Goal: Transaction & Acquisition: Subscribe to service/newsletter

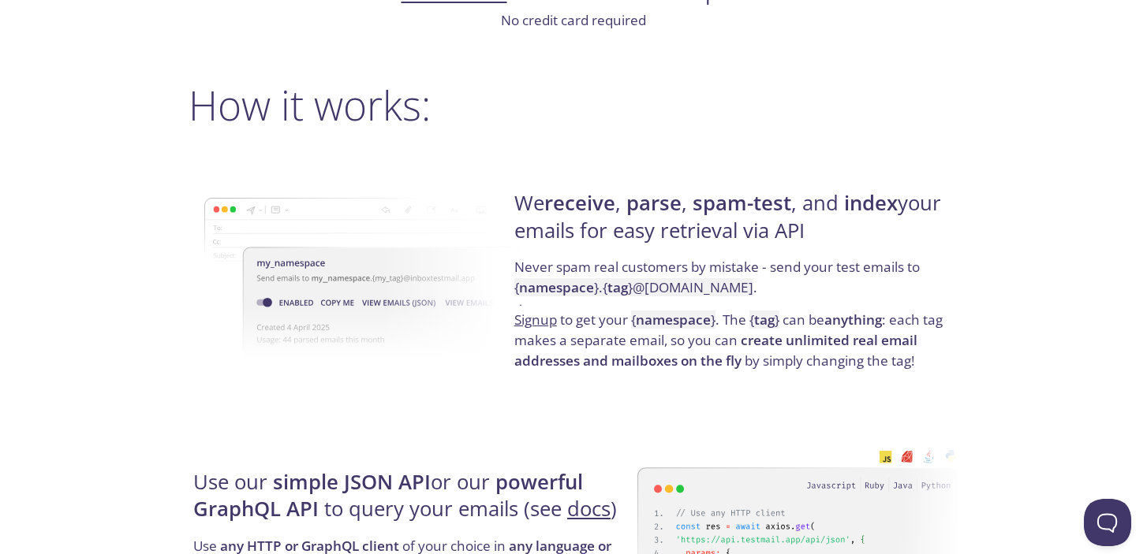
scroll to position [1094, 0]
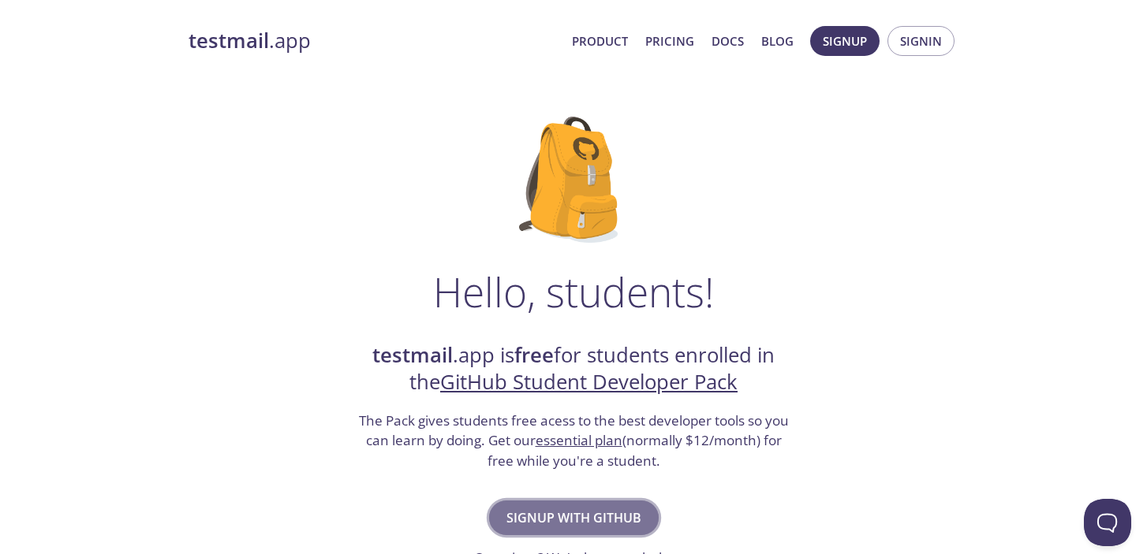
click at [588, 520] on span "Signup with GitHub" at bounding box center [573, 518] width 135 height 22
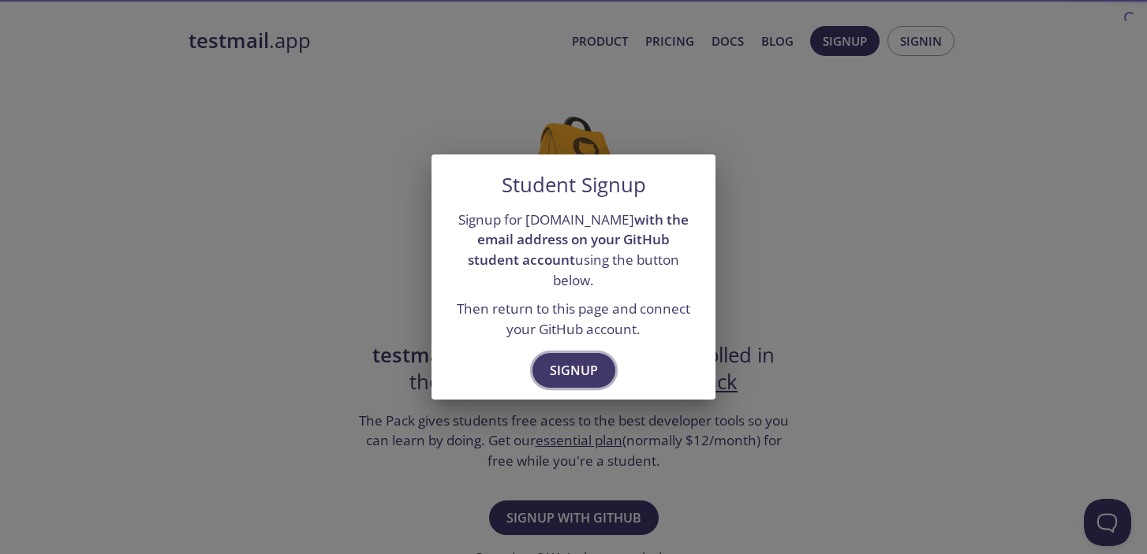
click at [588, 360] on span "Signup" at bounding box center [574, 371] width 48 height 22
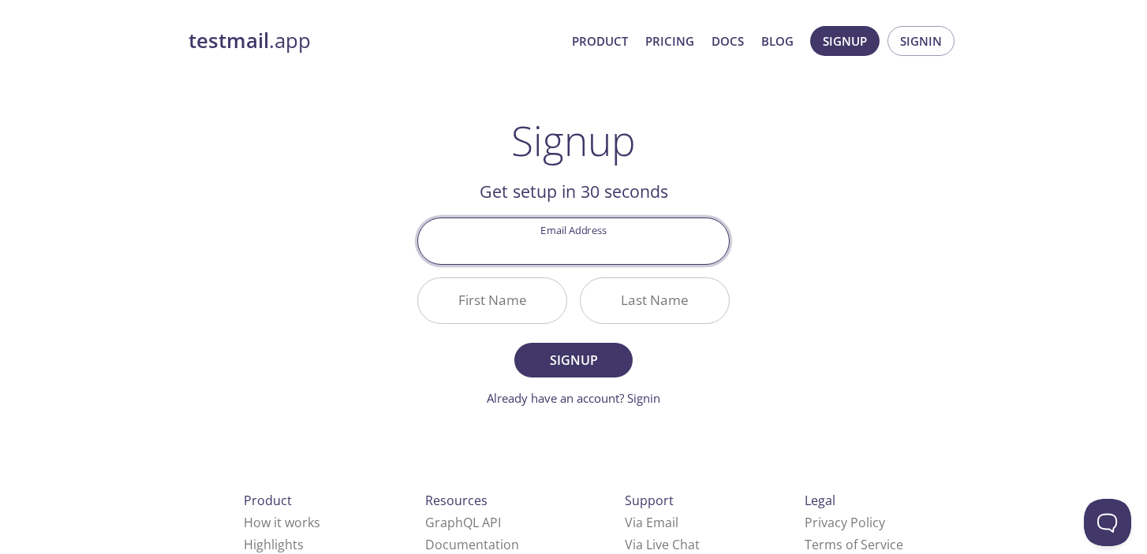
click at [592, 246] on input "Email Address" at bounding box center [573, 240] width 311 height 45
type input "[EMAIL_ADDRESS][DOMAIN_NAME]"
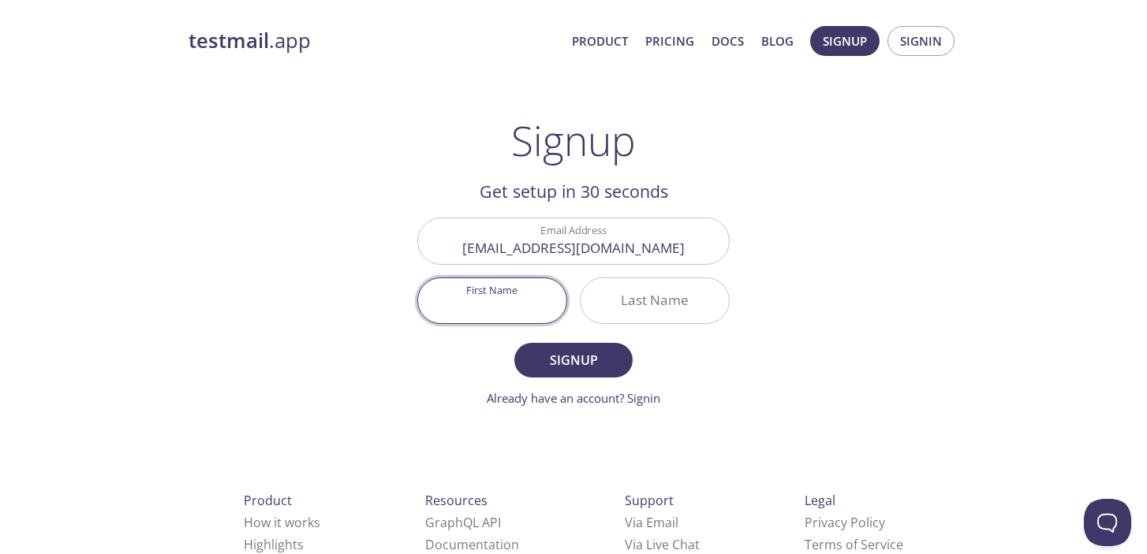
click at [529, 312] on input "First Name" at bounding box center [492, 300] width 148 height 45
type input "Elw"
click at [661, 300] on input "Last Name" at bounding box center [655, 300] width 148 height 45
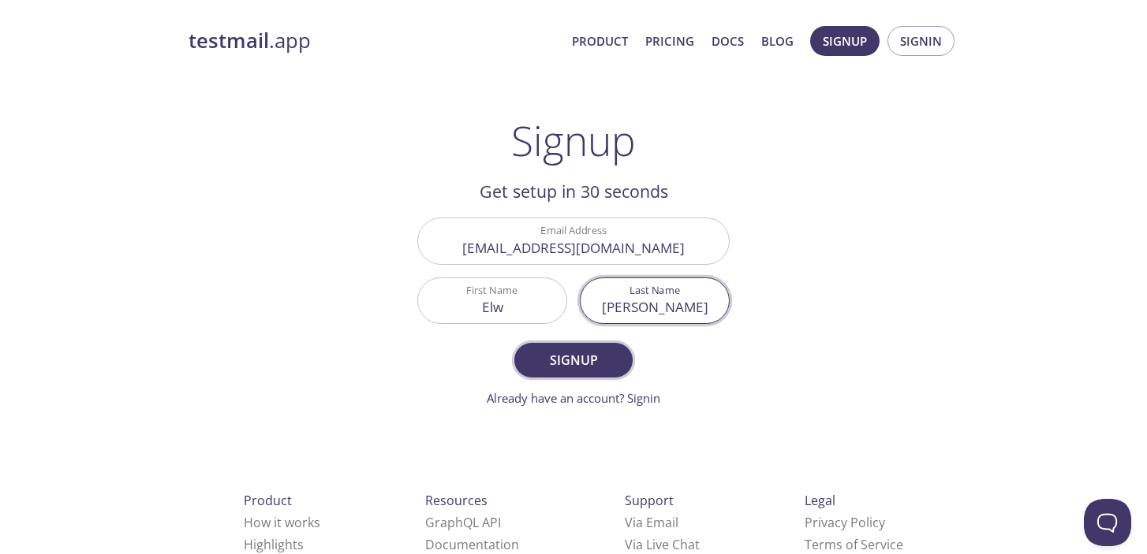
type input "[PERSON_NAME]"
click at [587, 371] on span "Signup" at bounding box center [574, 360] width 84 height 22
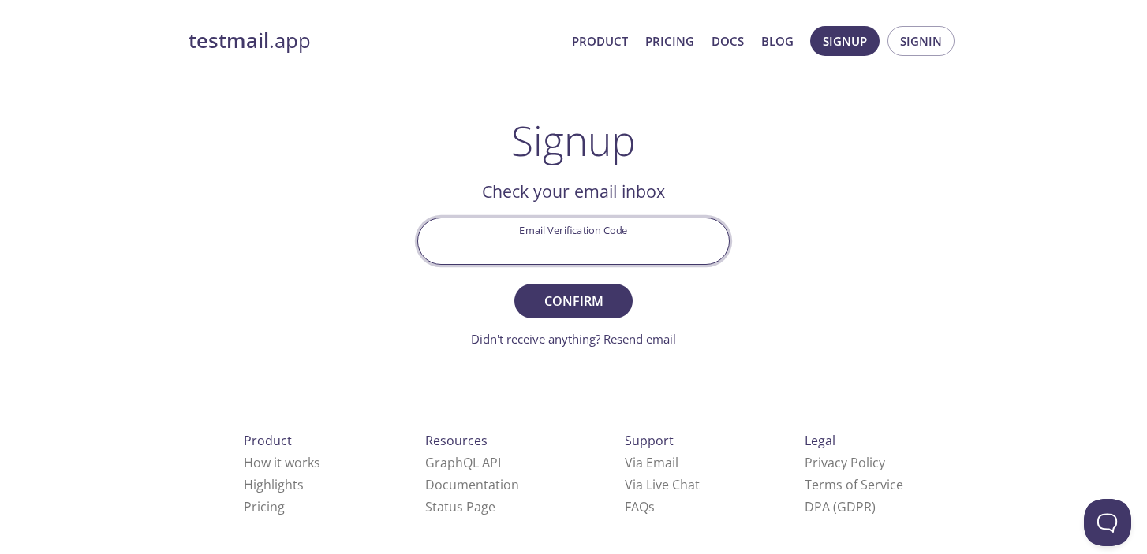
click at [590, 241] on input "Email Verification Code" at bounding box center [573, 240] width 311 height 45
click at [594, 252] on input "Email Verification Code" at bounding box center [573, 240] width 311 height 45
paste input "RWLUCT9"
type input "RWLUCT9"
click at [587, 284] on button "Confirm" at bounding box center [573, 301] width 118 height 35
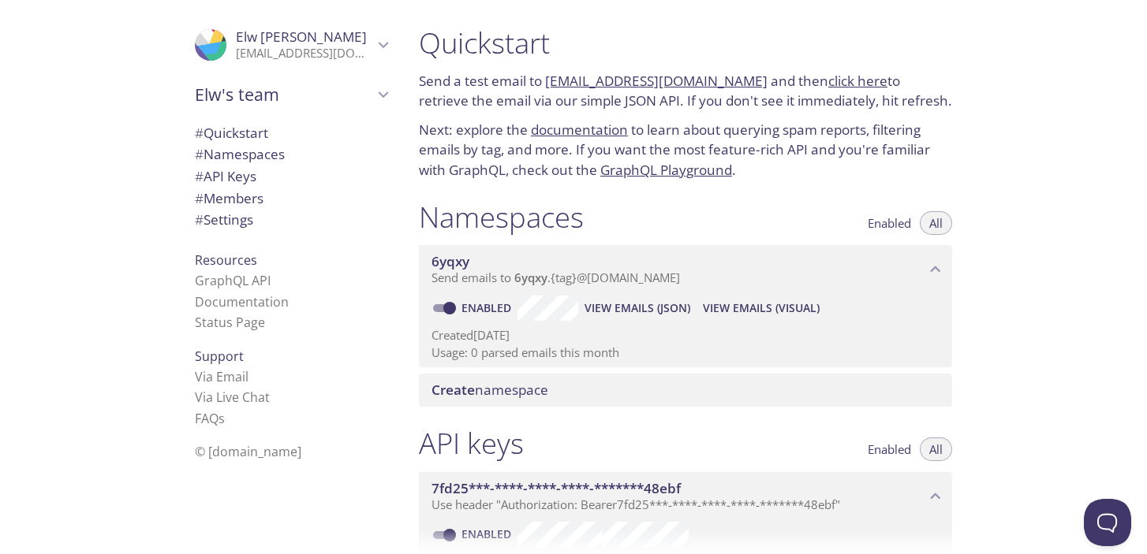
click at [844, 80] on link "click here" at bounding box center [857, 81] width 59 height 18
click at [259, 98] on span "Elw's team" at bounding box center [284, 95] width 178 height 22
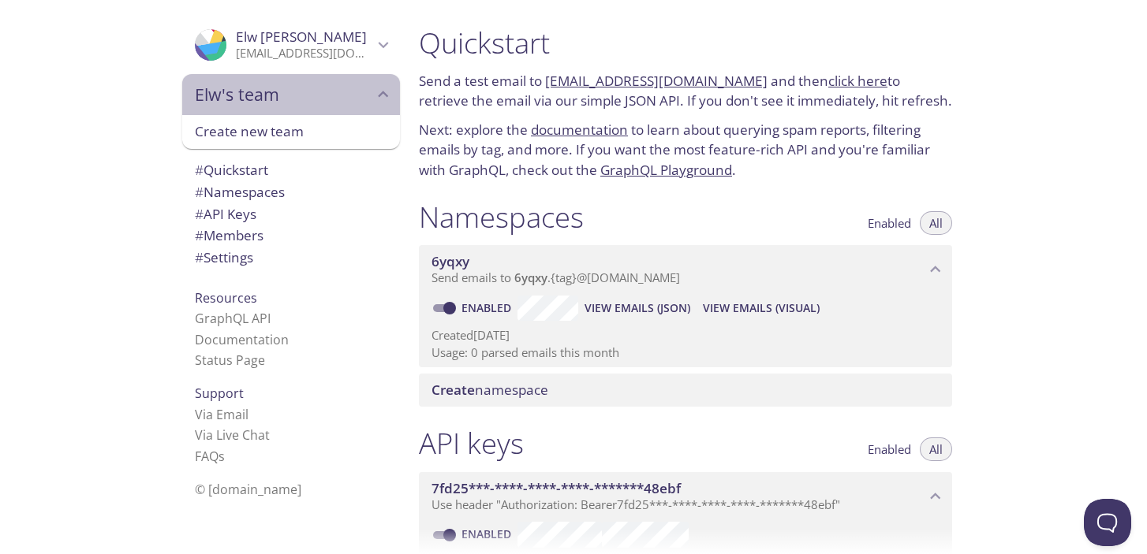
click at [285, 95] on span "Elw's team" at bounding box center [284, 95] width 178 height 22
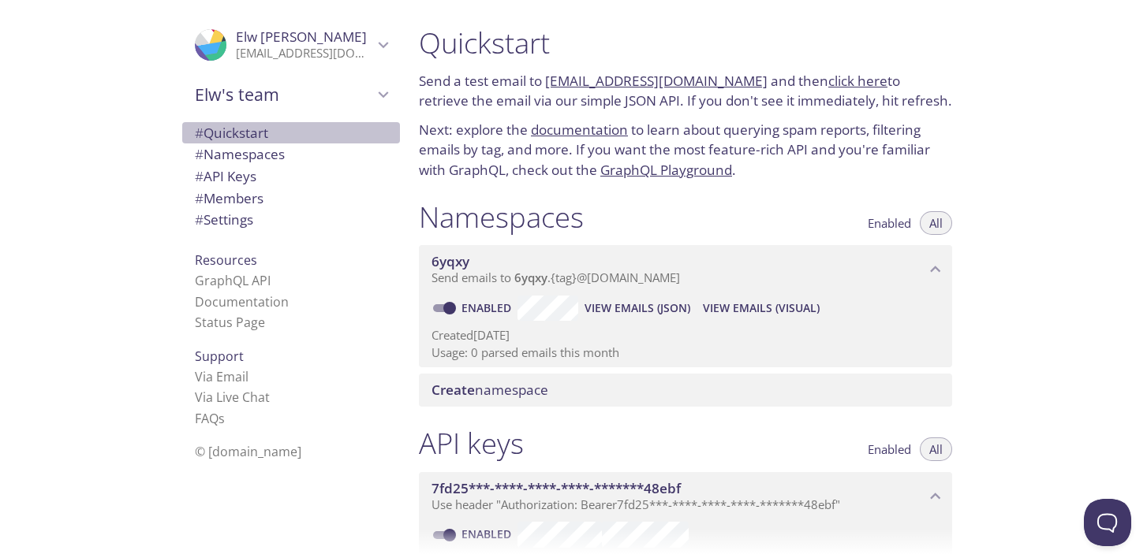
click at [248, 133] on span "# Quickstart" at bounding box center [231, 133] width 73 height 18
click at [263, 153] on span "# Namespaces" at bounding box center [240, 154] width 90 height 18
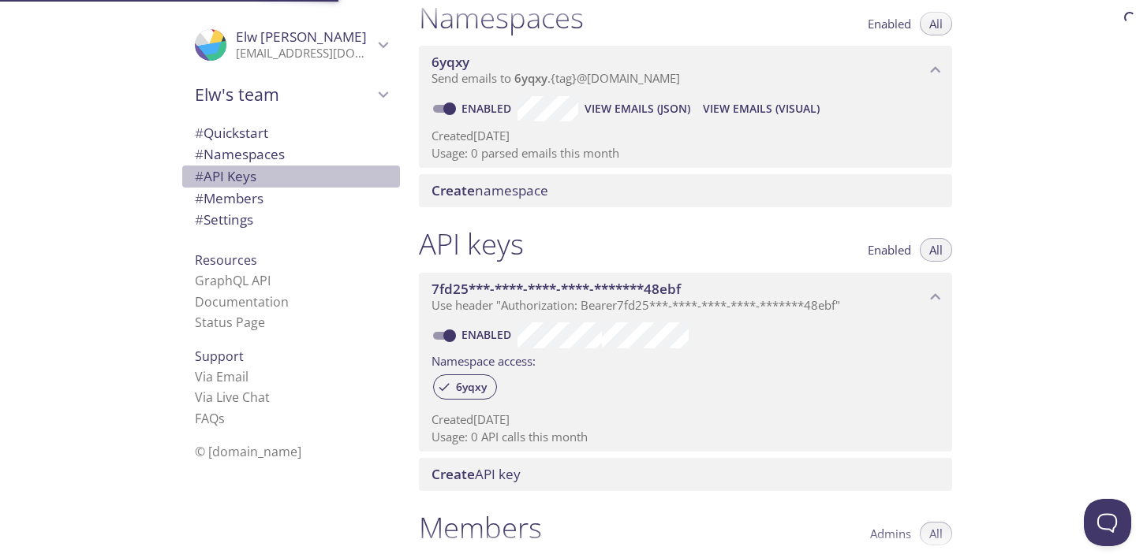
click at [264, 182] on span "# API Keys" at bounding box center [291, 176] width 192 height 21
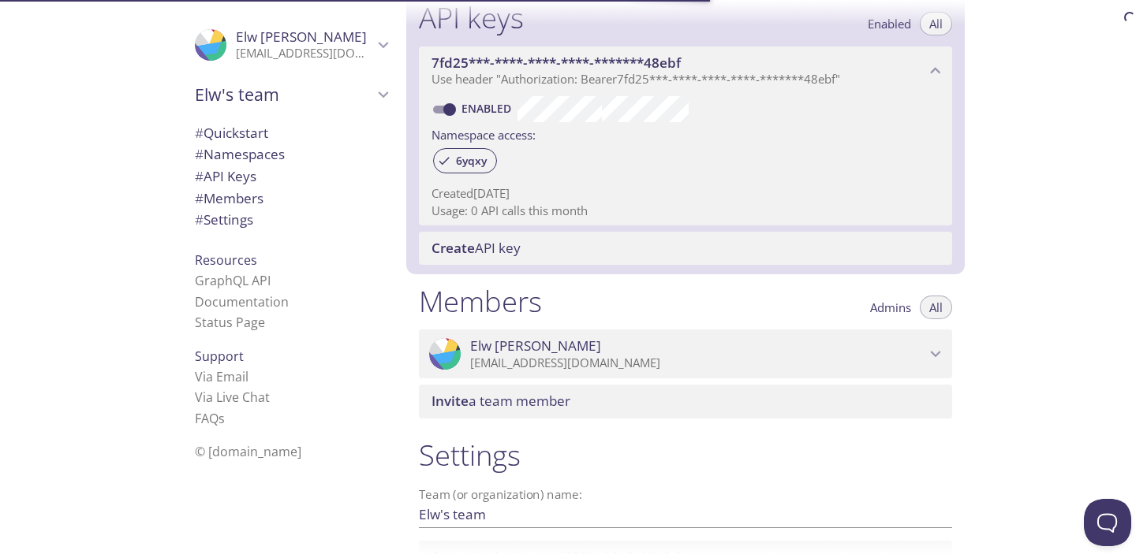
click at [263, 198] on span "# Members" at bounding box center [229, 198] width 69 height 18
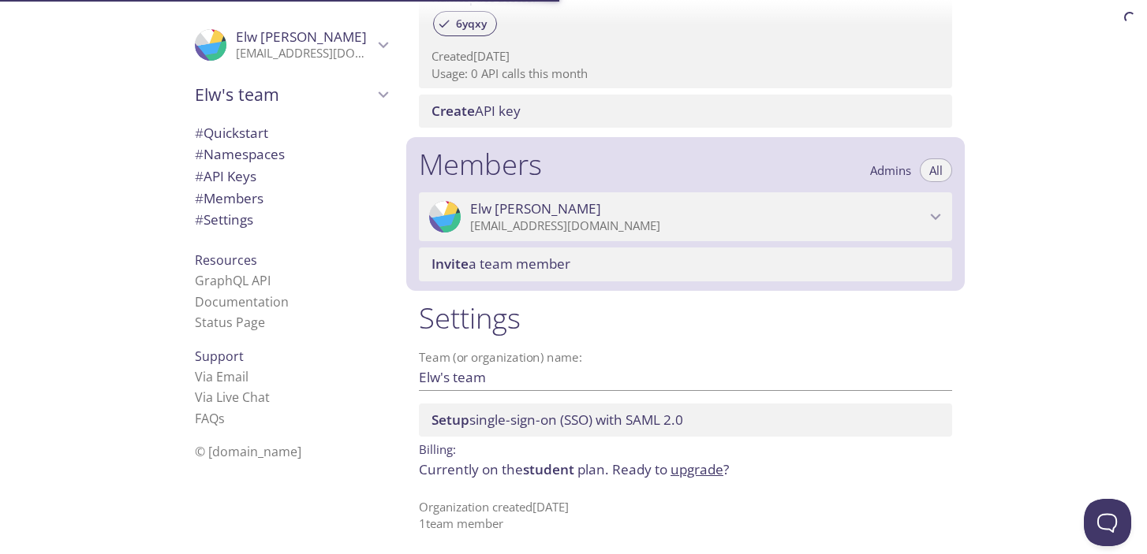
scroll to position [567, 0]
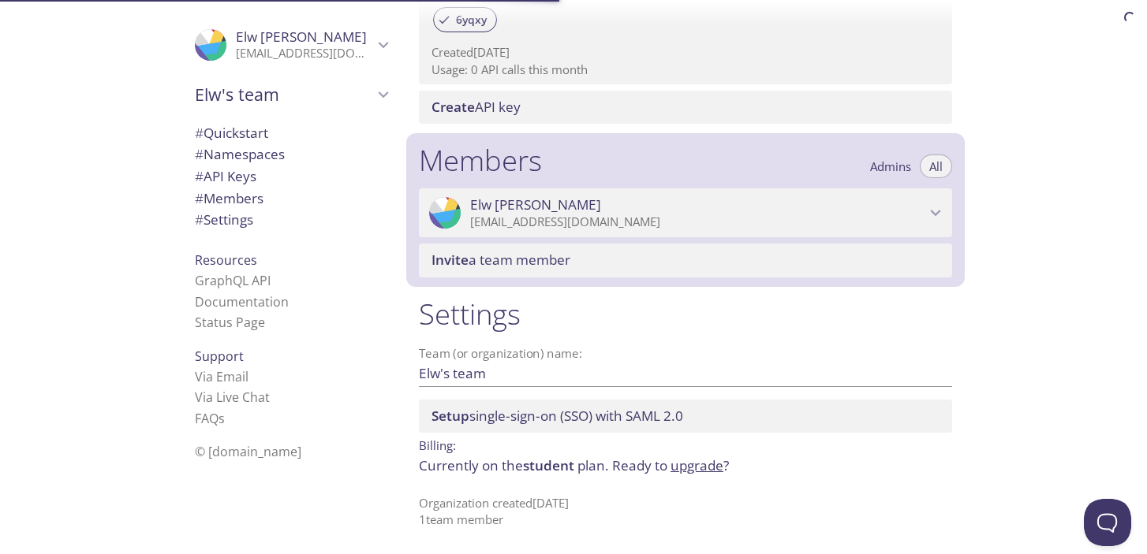
click at [262, 222] on span "# Settings" at bounding box center [291, 220] width 192 height 21
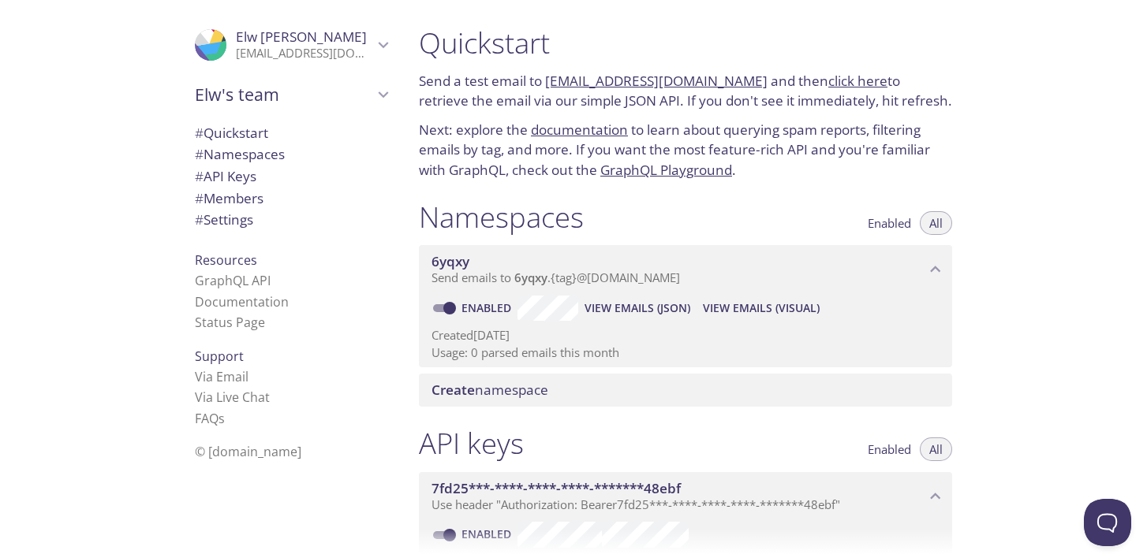
click at [799, 162] on p "Next: explore the documentation to learn about querying spam reports, filtering…" at bounding box center [685, 150] width 533 height 61
click at [848, 69] on div "Quickstart Send a test email to 6yqxy.test@inbox.testmail.app and then click he…" at bounding box center [685, 103] width 558 height 174
click at [847, 79] on link "click here" at bounding box center [857, 81] width 59 height 18
